Goal: Browse casually

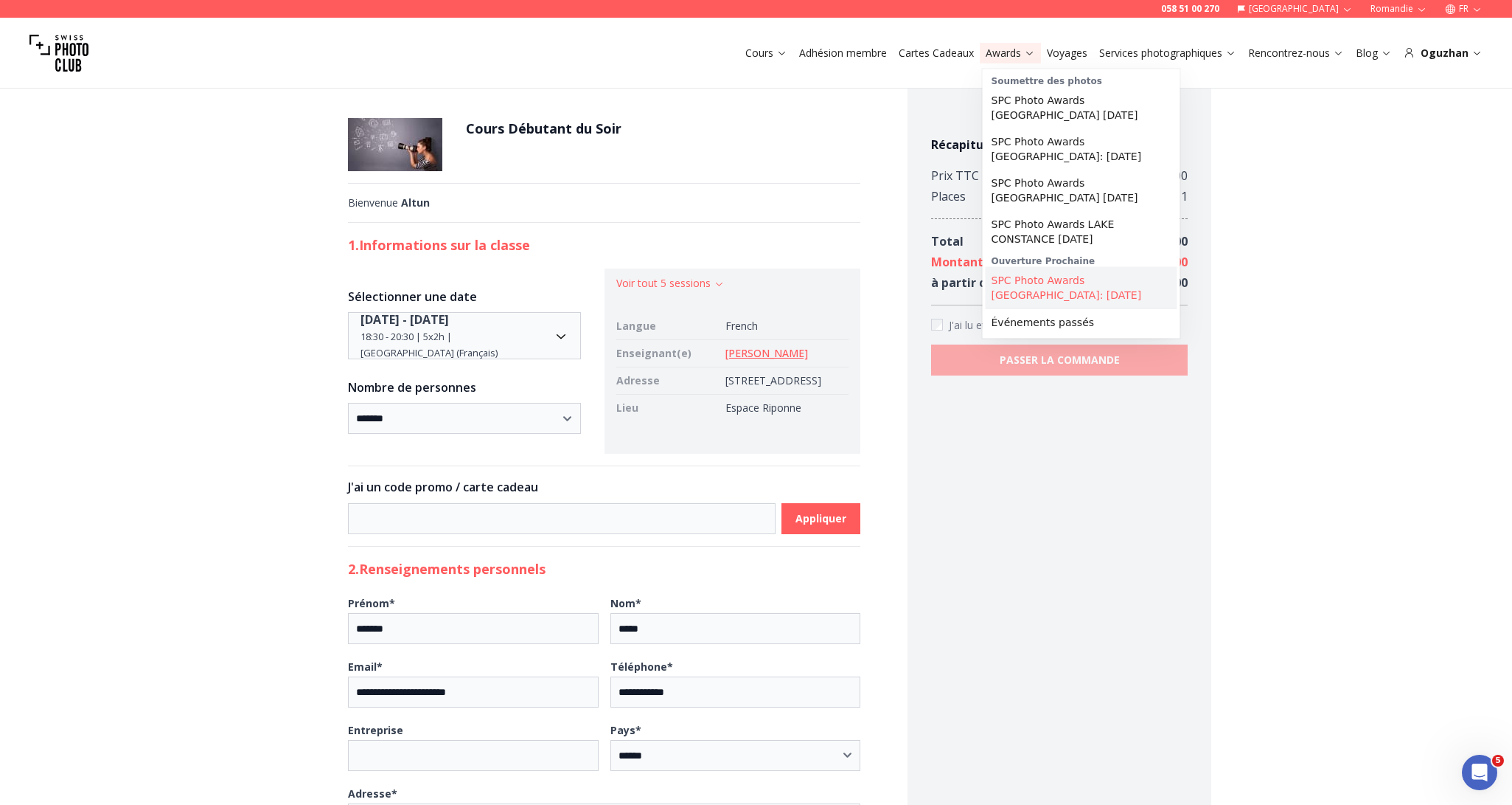
click at [1017, 276] on link "SPC Photo Awards [GEOGRAPHIC_DATA]: octobre 2025" at bounding box center [1081, 288] width 192 height 41
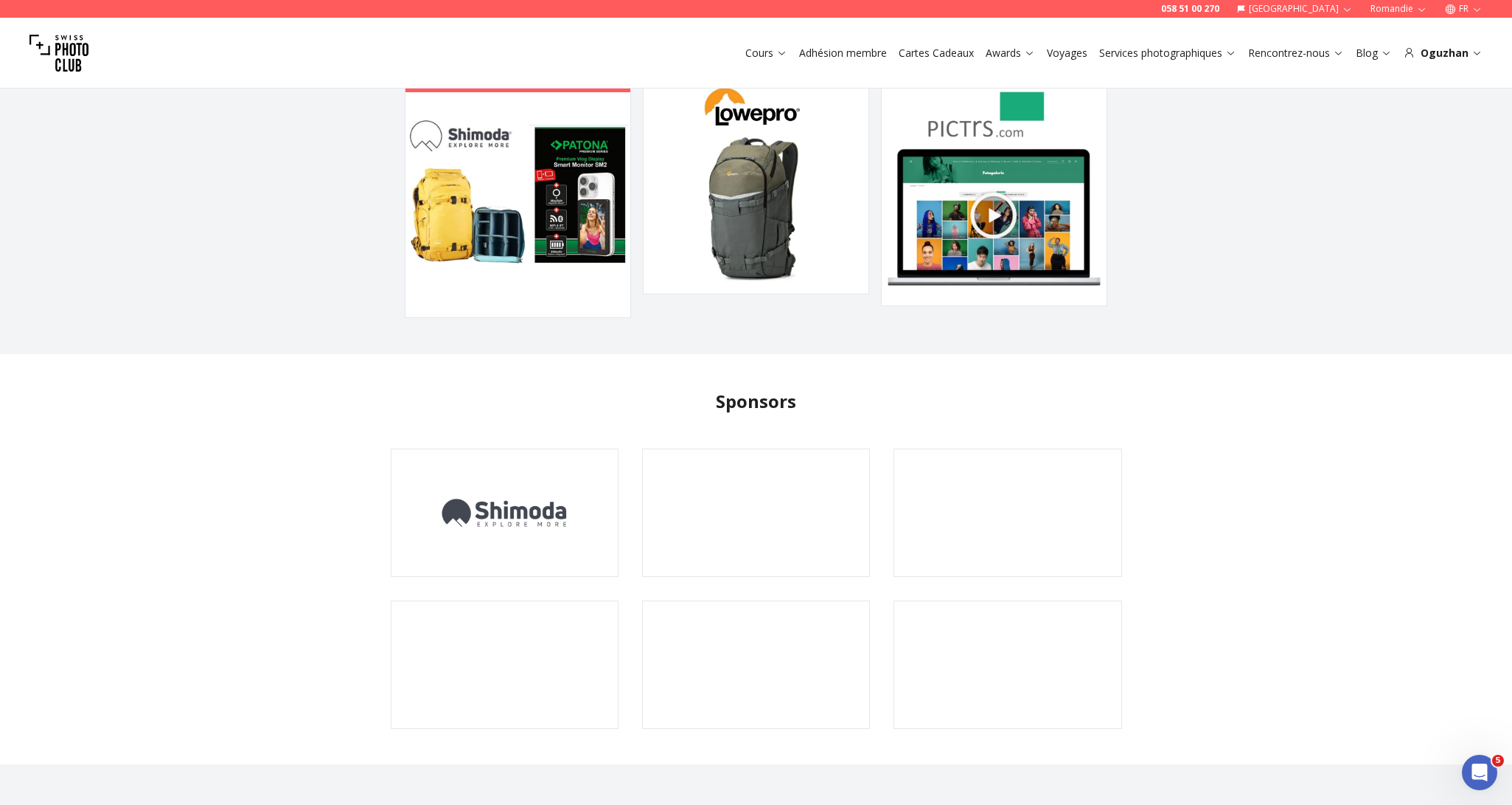
scroll to position [3740, 0]
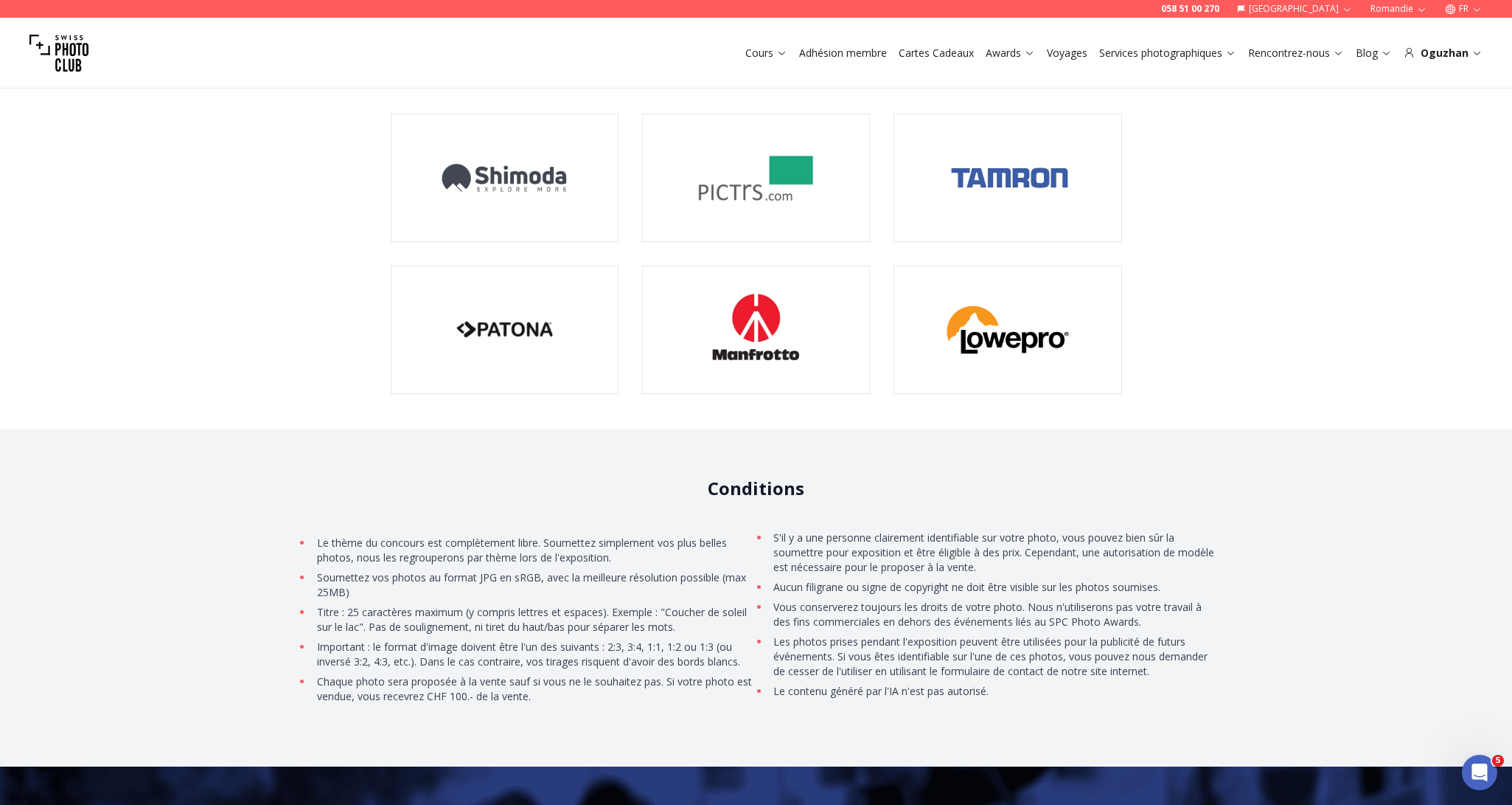
click at [1477, 7] on icon "button" at bounding box center [1477, 10] width 11 height 11
click at [1460, 67] on link "en" at bounding box center [1463, 68] width 30 height 18
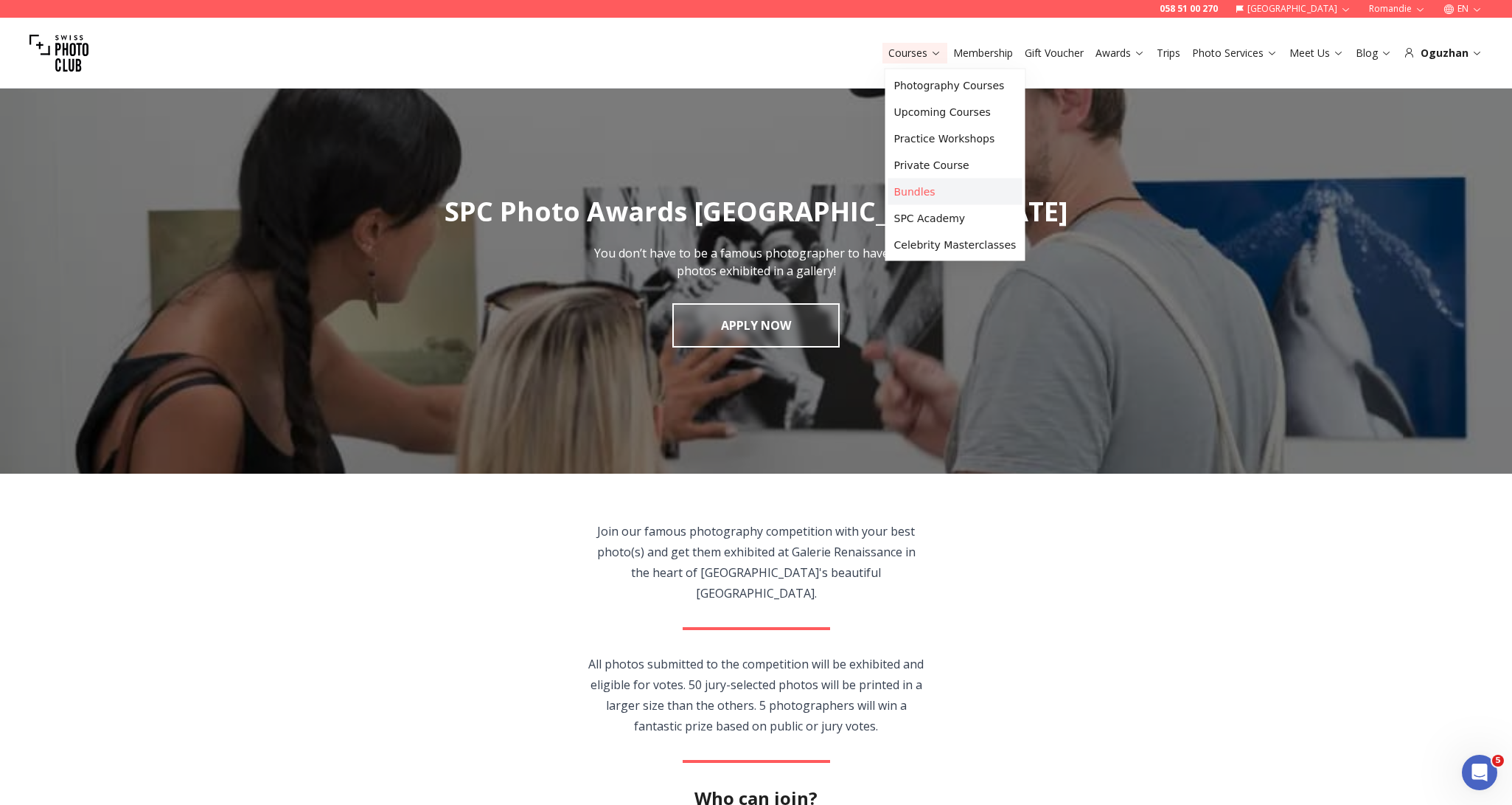
click at [920, 196] on link "Bundles" at bounding box center [956, 191] width 134 height 27
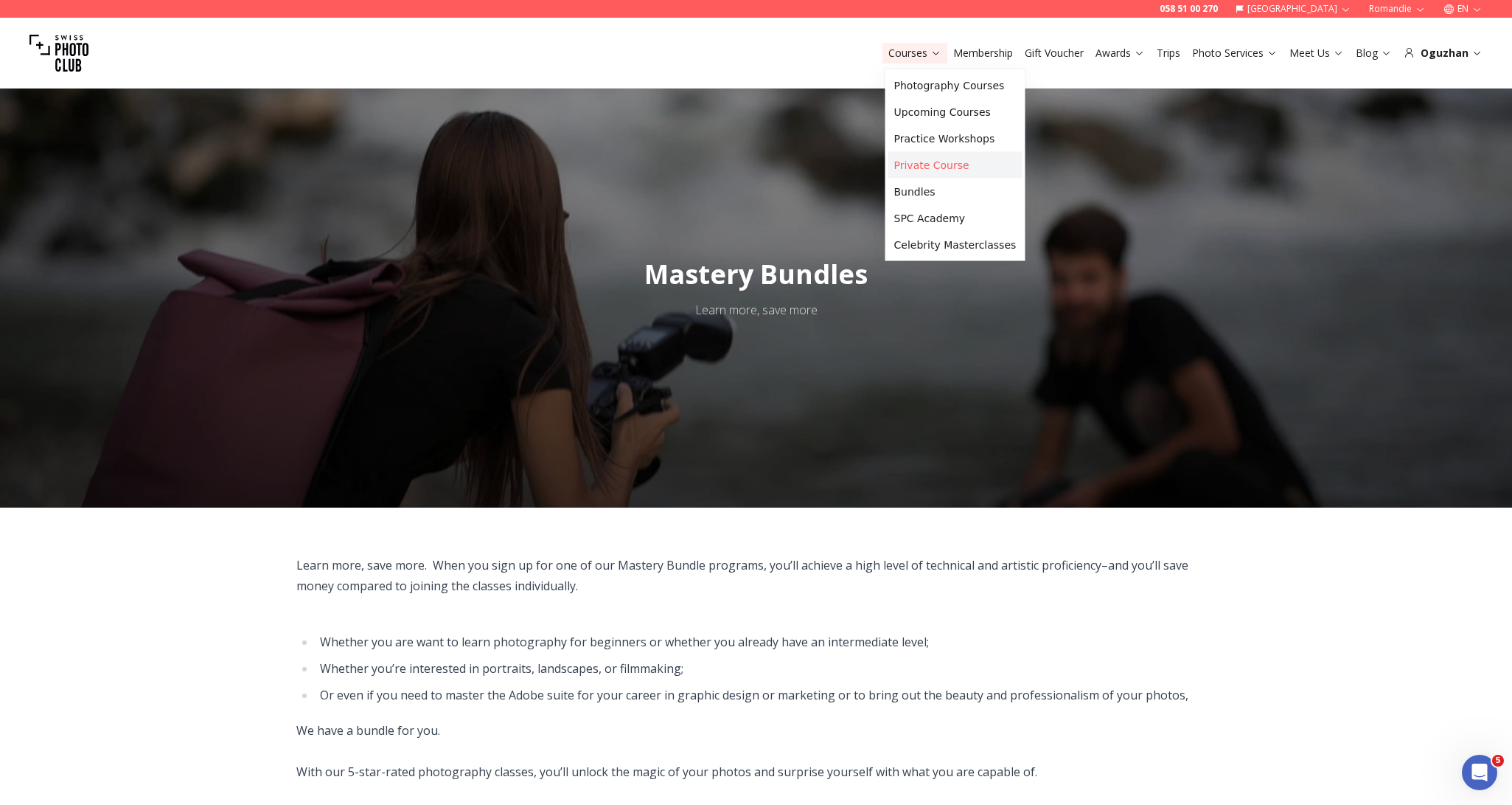
click at [913, 170] on link "Private Course" at bounding box center [956, 165] width 134 height 27
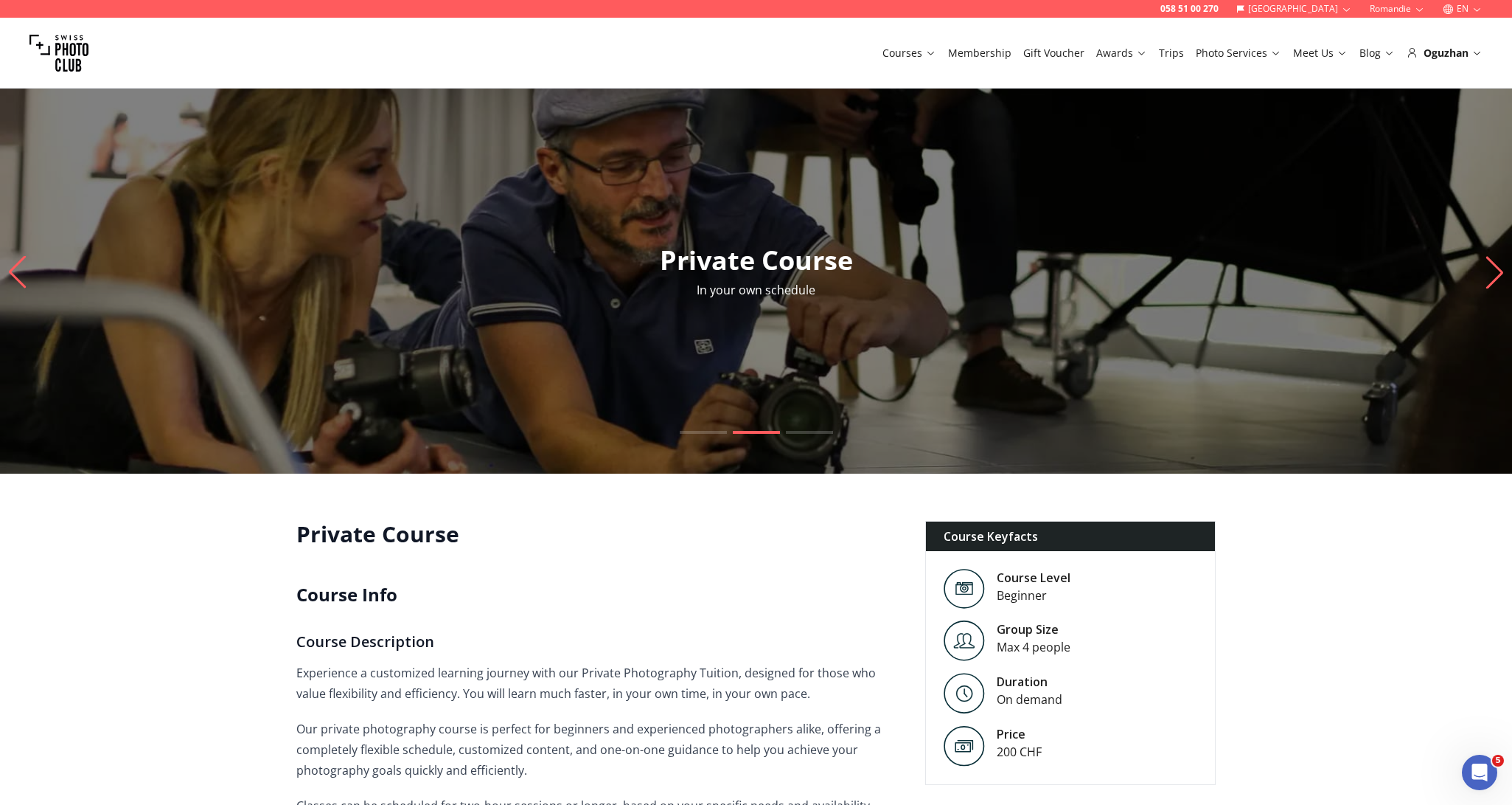
click at [995, 48] on link "Membership" at bounding box center [979, 53] width 63 height 15
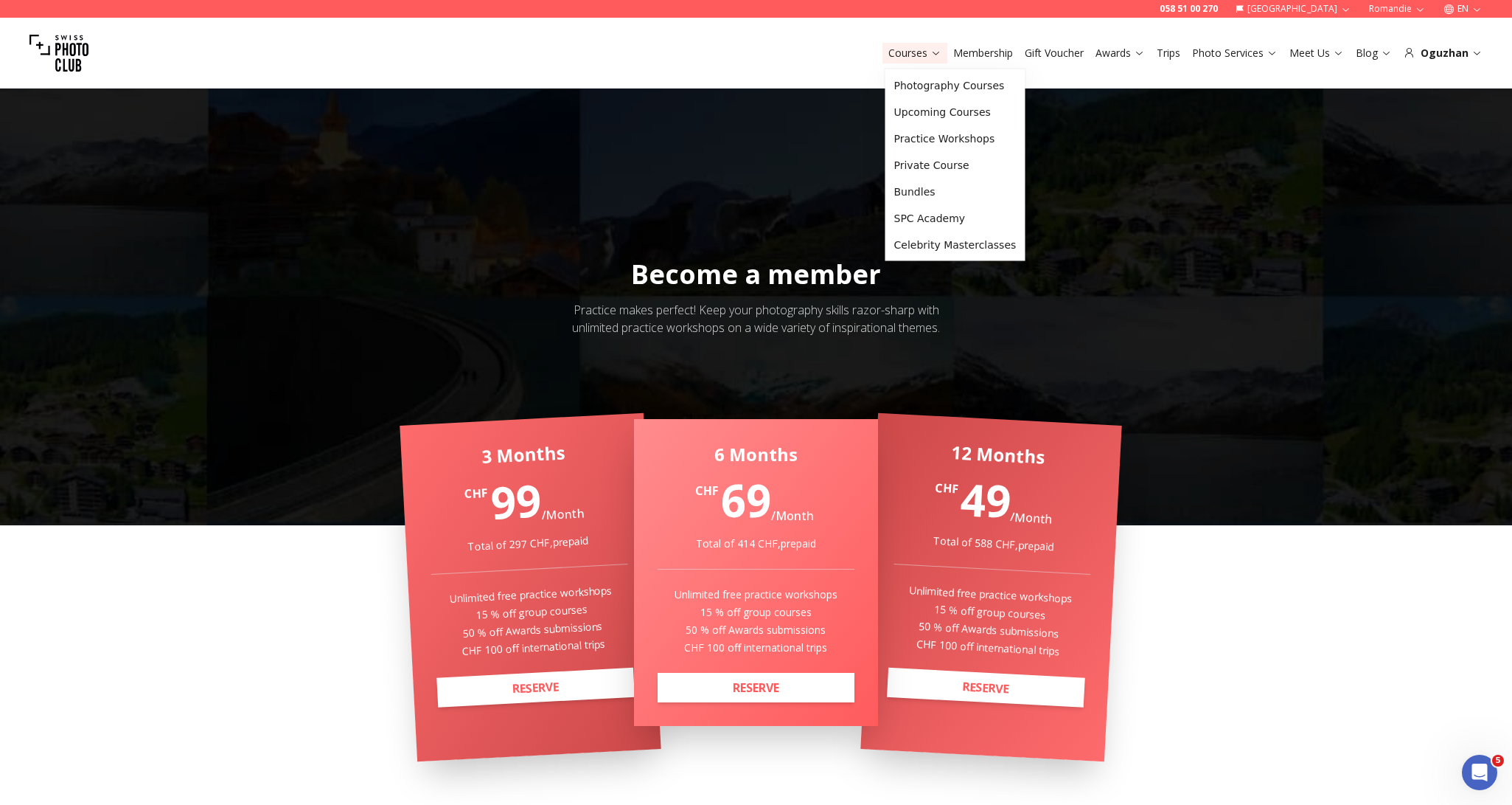
click at [917, 50] on link "Courses" at bounding box center [915, 53] width 53 height 15
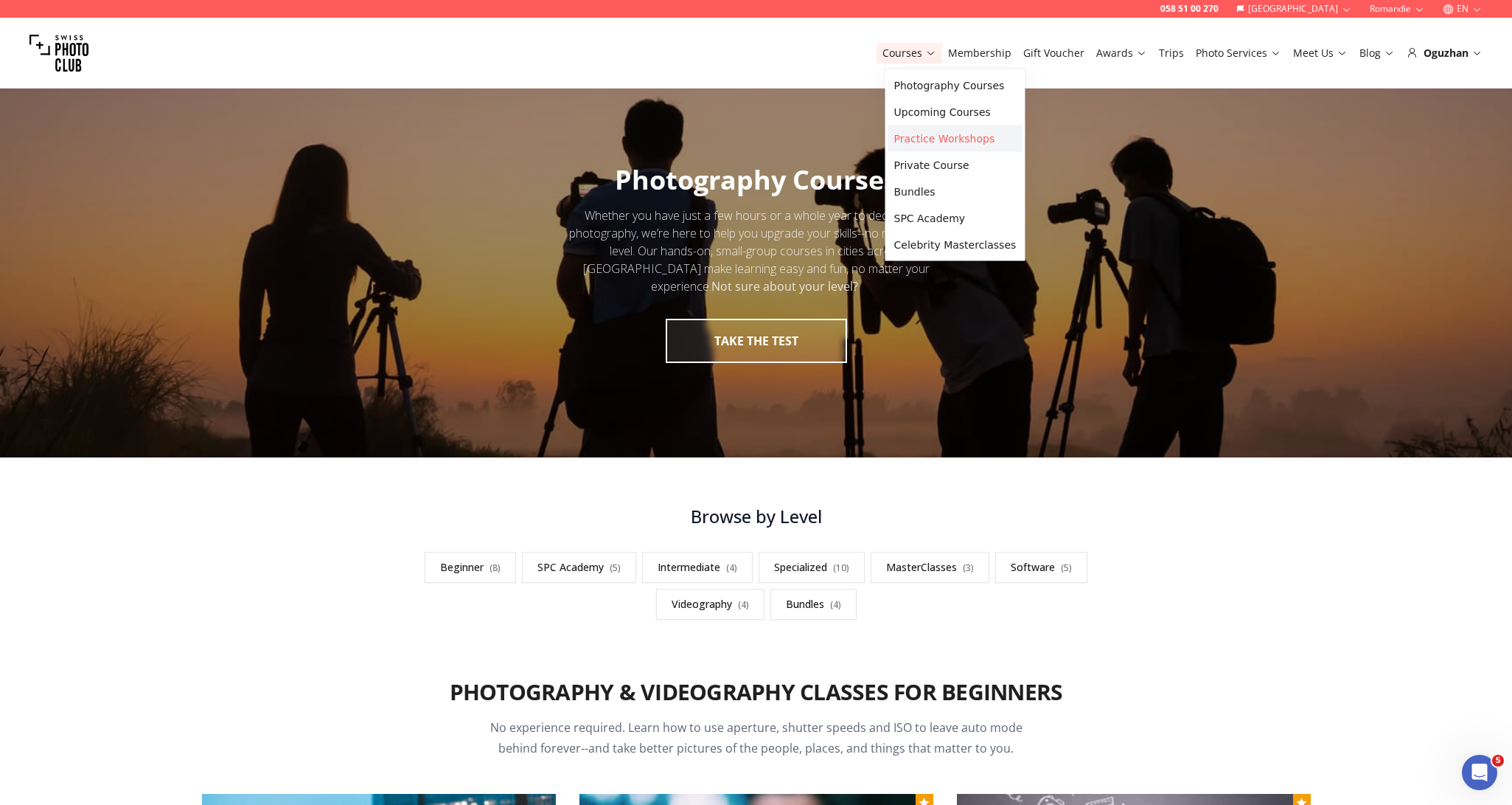
click at [909, 141] on link "Practice Workshops" at bounding box center [956, 138] width 134 height 27
